Goal: Check status: Check status

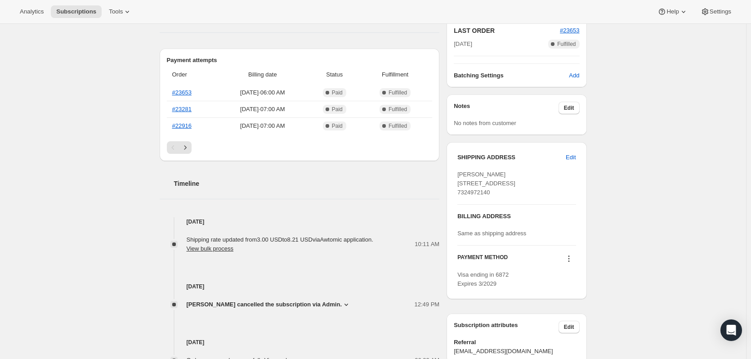
scroll to position [270, 0]
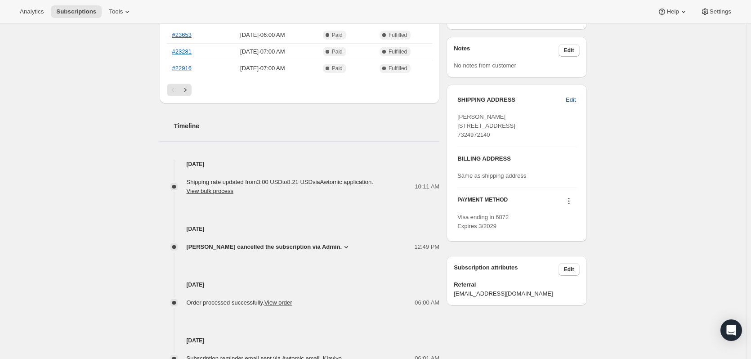
click at [345, 244] on icon at bounding box center [346, 246] width 9 height 9
